Goal: Task Accomplishment & Management: Use online tool/utility

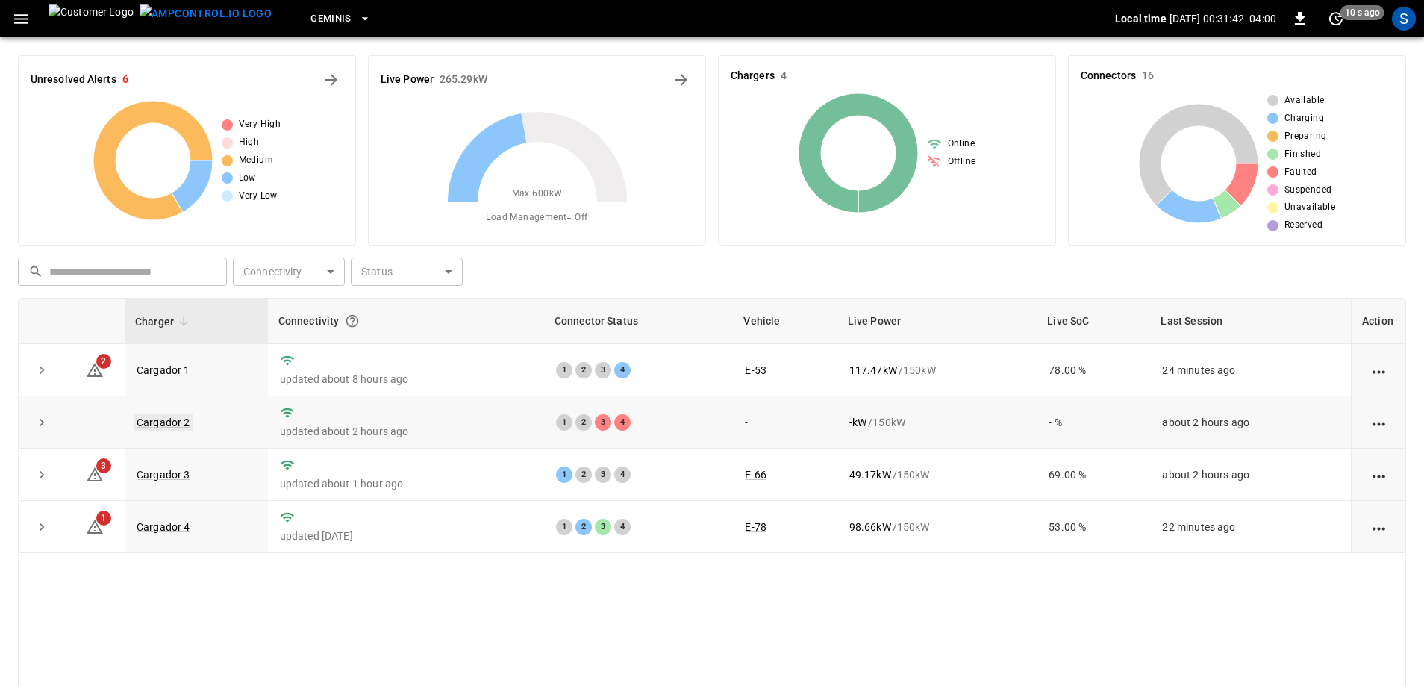
click at [160, 428] on link "Cargador 2" at bounding box center [164, 422] width 60 height 18
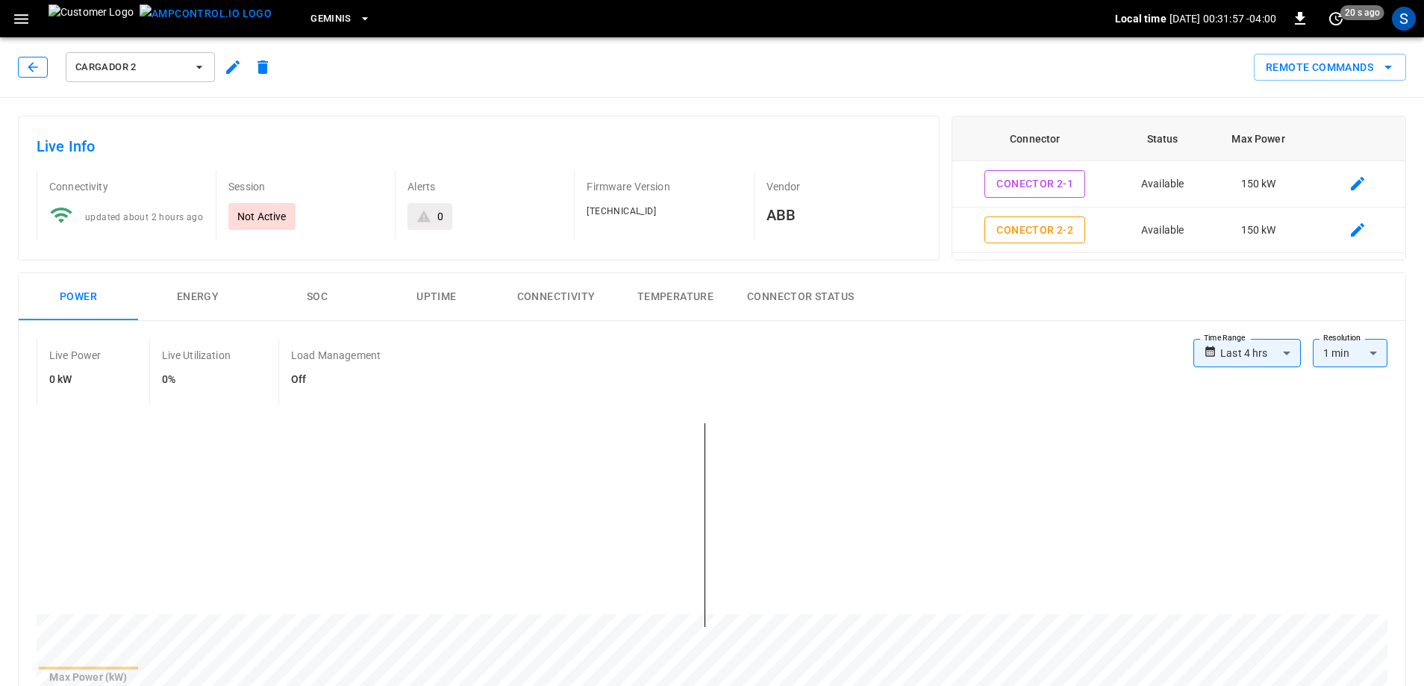
click at [40, 66] on button "button" at bounding box center [33, 67] width 30 height 21
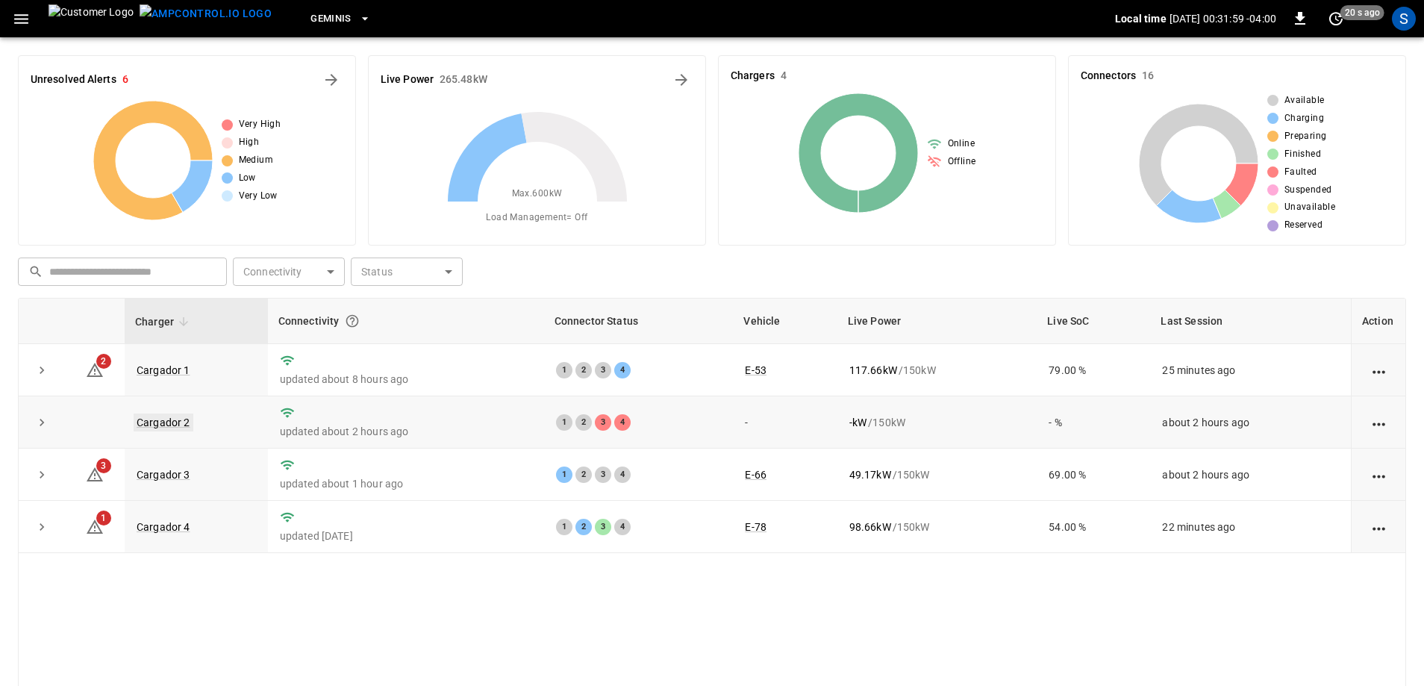
click at [181, 418] on link "Cargador 2" at bounding box center [164, 422] width 60 height 18
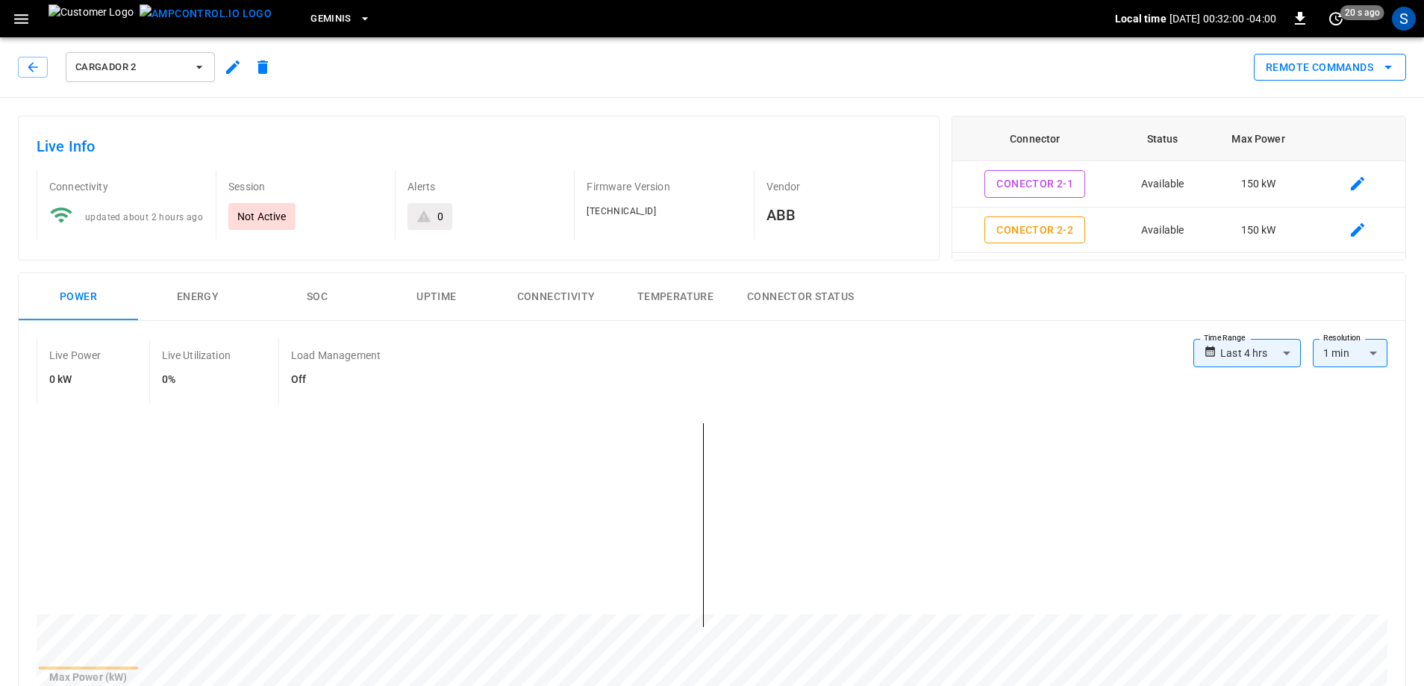
click at [1337, 69] on button "Remote Commands" at bounding box center [1329, 68] width 152 height 28
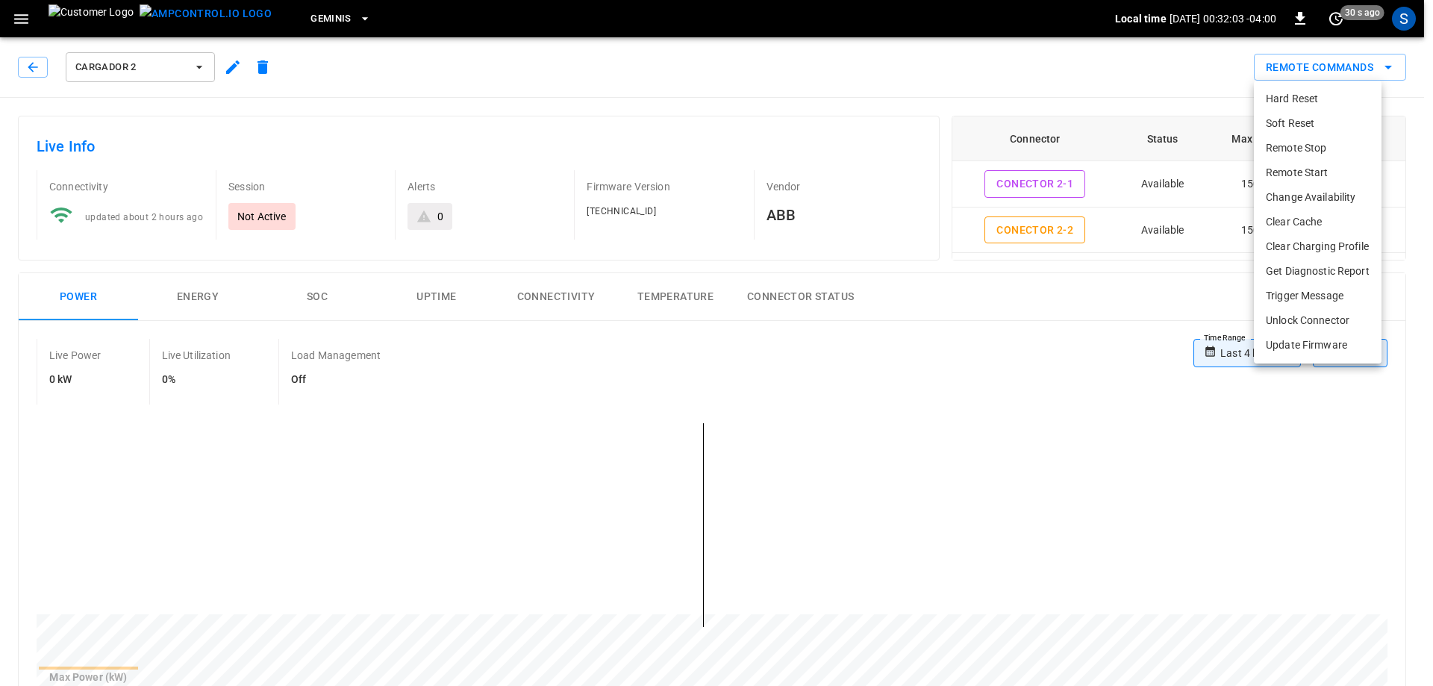
click at [1320, 103] on li "Hard Reset" at bounding box center [1317, 99] width 128 height 25
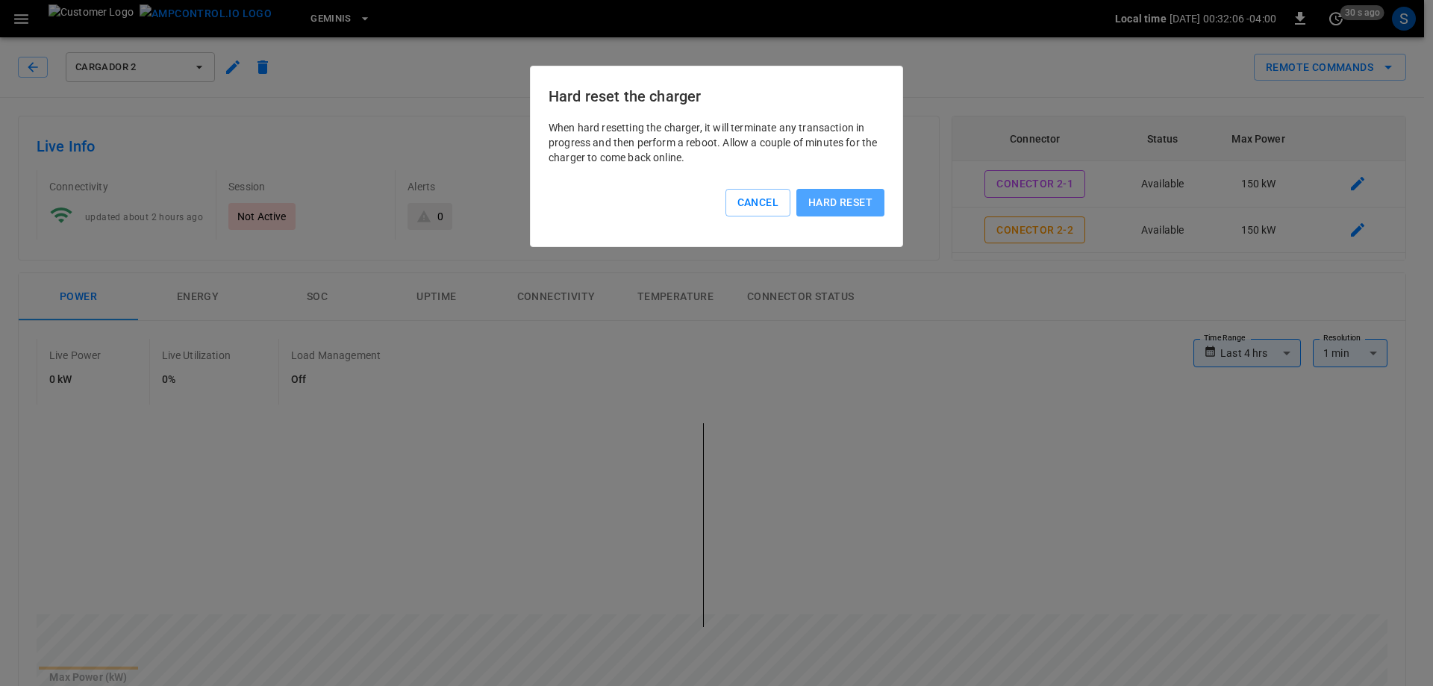
click at [831, 211] on button "Hard reset" at bounding box center [840, 203] width 88 height 28
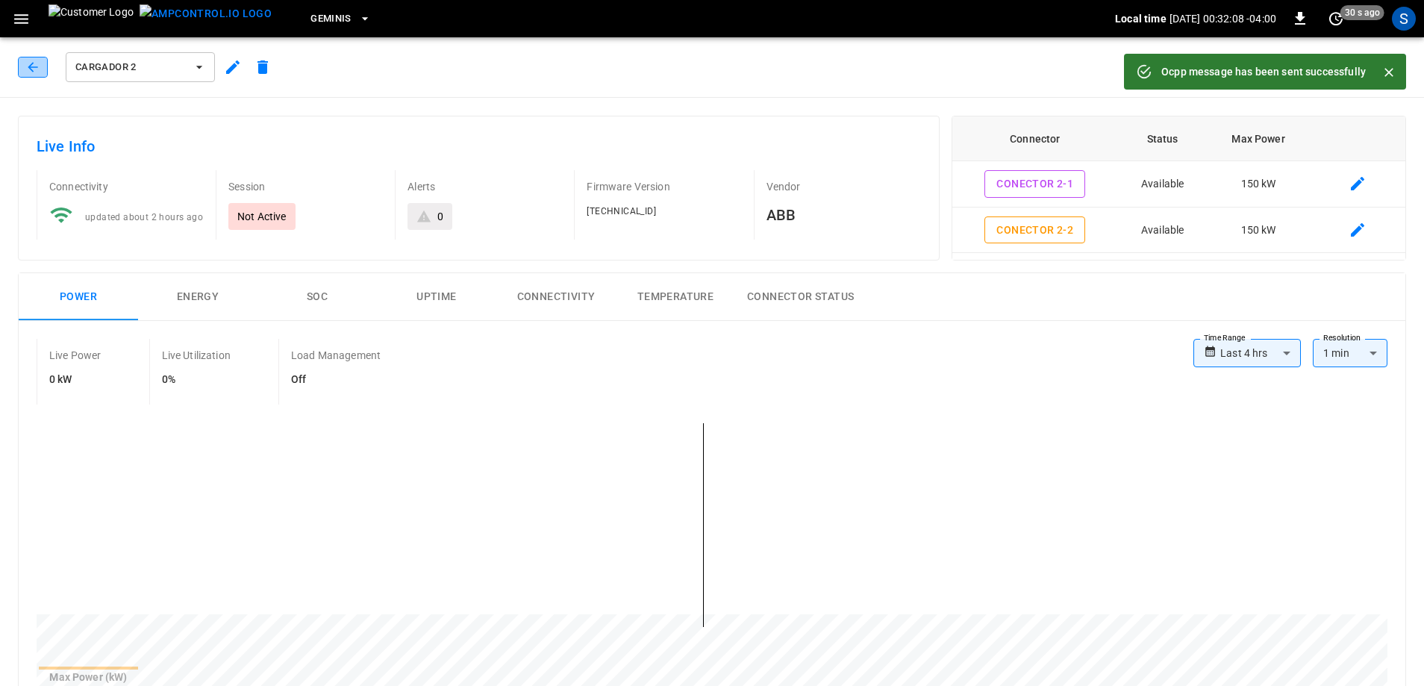
click at [37, 71] on icon "button" at bounding box center [32, 67] width 15 height 15
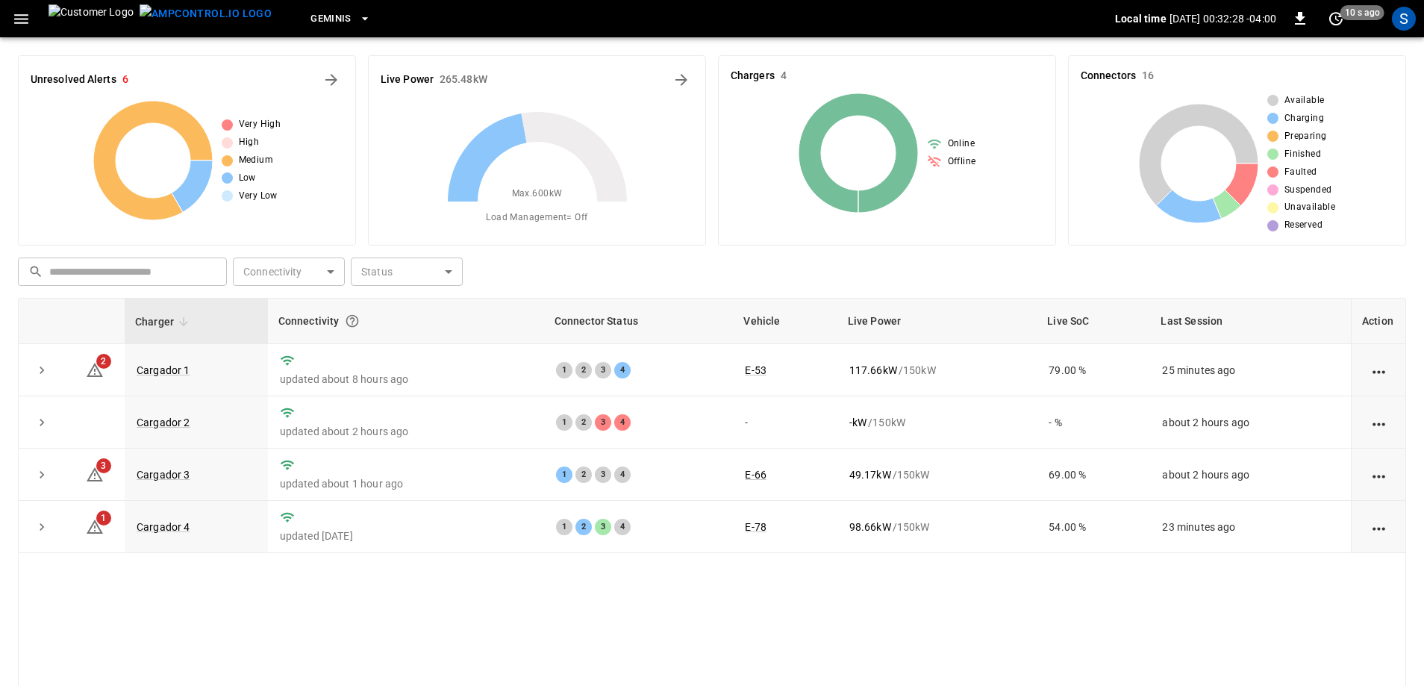
drag, startPoint x: 171, startPoint y: 598, endPoint x: 178, endPoint y: 597, distance: 7.5
click at [176, 598] on div "Charger Connectivity Connector Status Vehicle Live Power Live SoC Last Session …" at bounding box center [712, 538] width 1388 height 480
click at [172, 617] on div "Charger Connectivity Connector Status Vehicle Live Power Live SoC Last Session …" at bounding box center [712, 538] width 1388 height 480
click at [145, 424] on link "Cargador 2" at bounding box center [164, 422] width 60 height 18
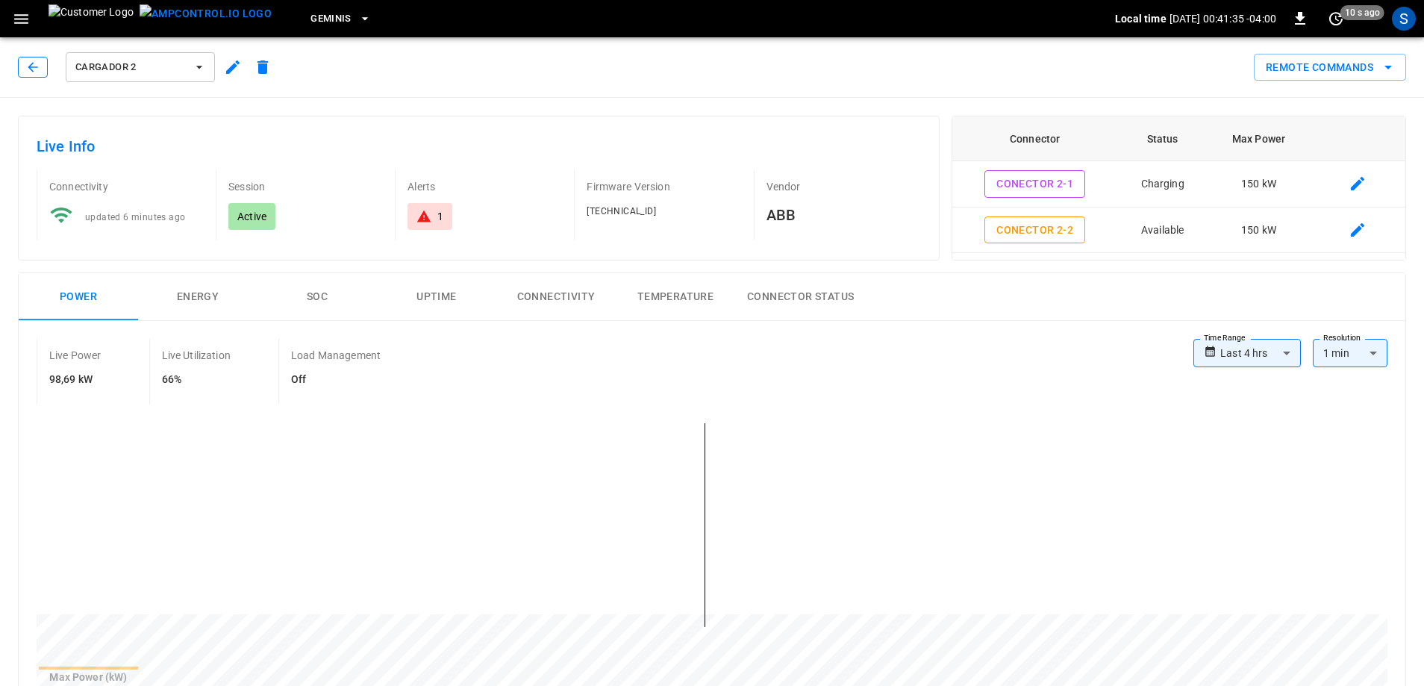
click at [42, 69] on button "button" at bounding box center [33, 67] width 30 height 21
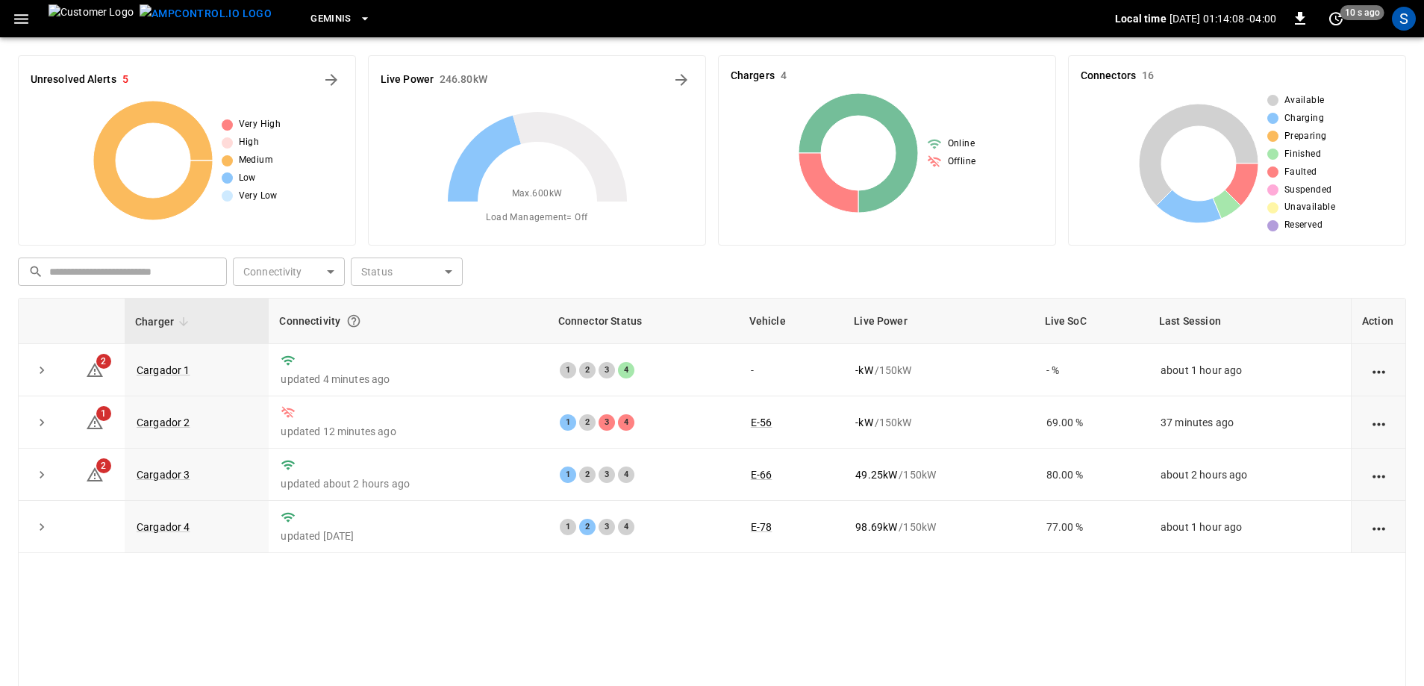
click at [154, 599] on div "Charger Connectivity Connector Status Vehicle Live Power Live SoC Last Session …" at bounding box center [712, 538] width 1388 height 480
